Goal: Find specific page/section: Find specific page/section

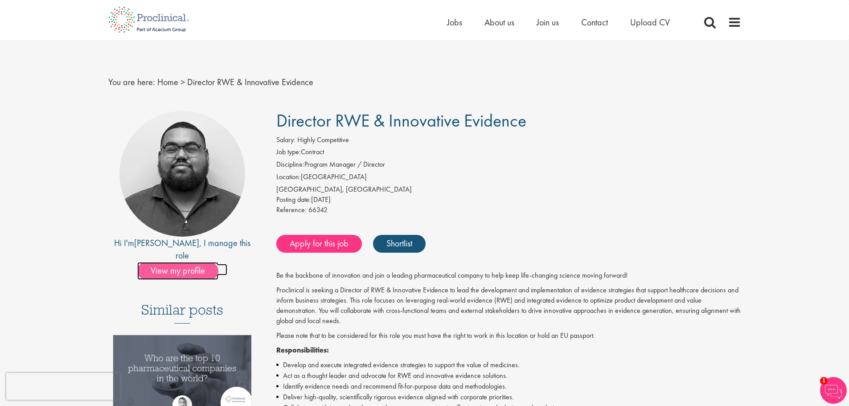
click at [191, 264] on span "View my profile" at bounding box center [177, 271] width 81 height 18
